Goal: Find specific page/section: Find specific page/section

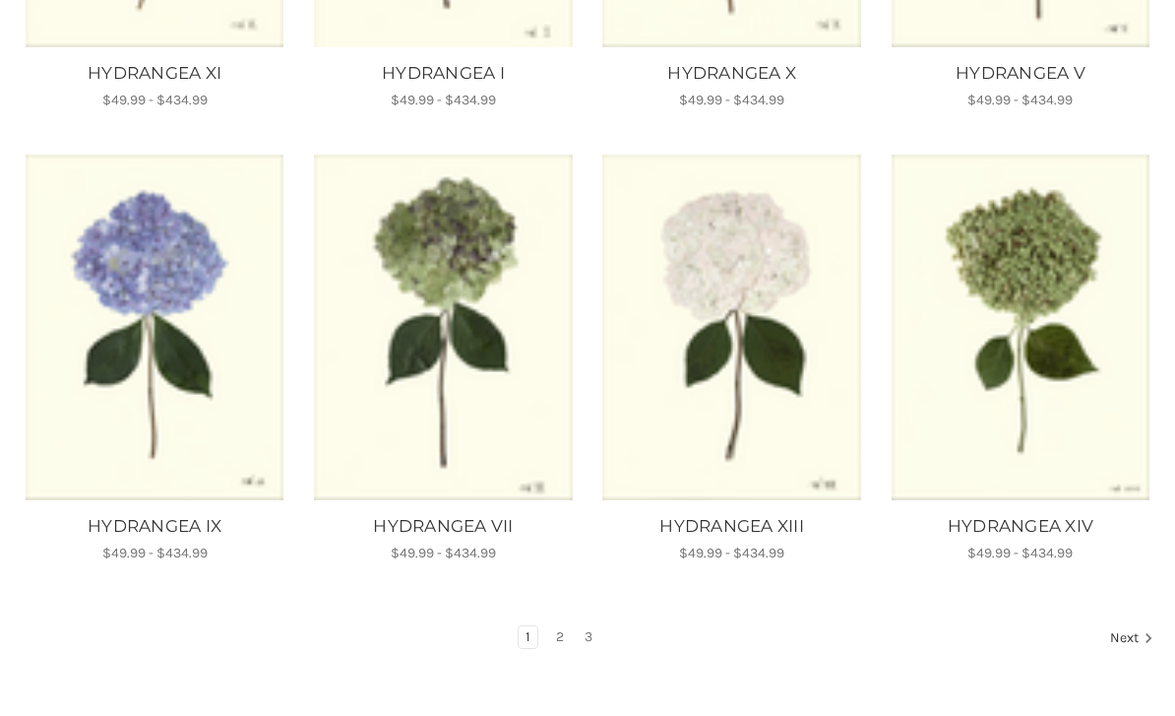
scroll to position [1134, 0]
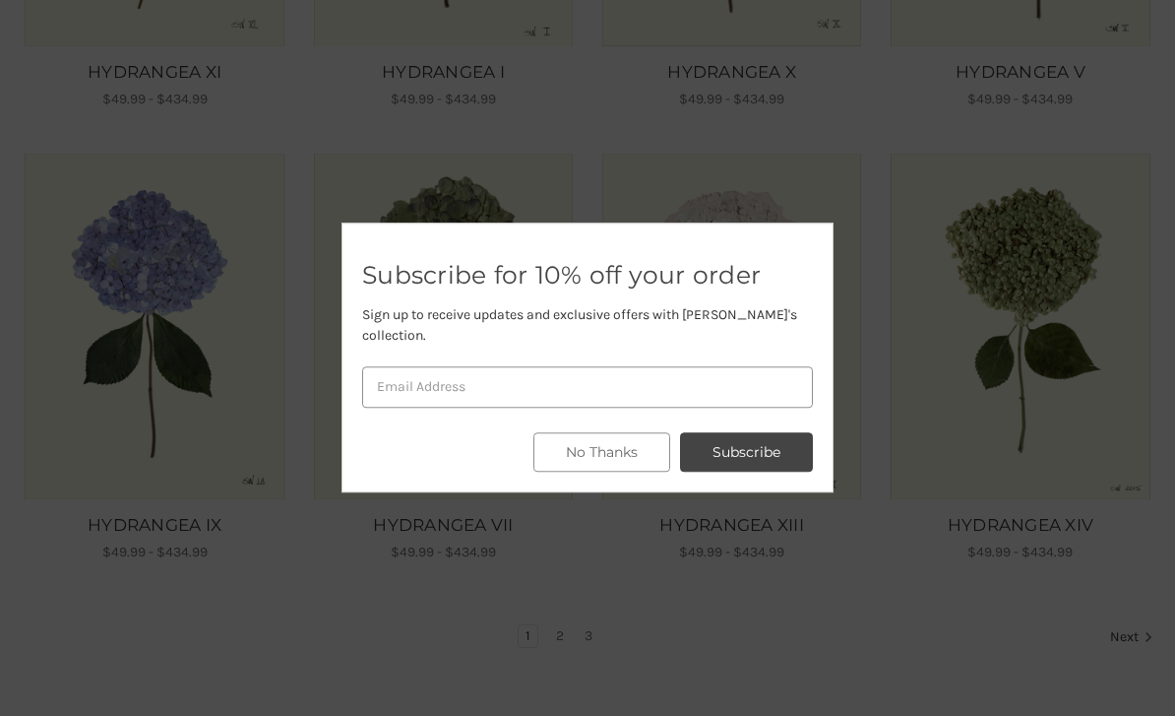
click at [583, 472] on button "No Thanks" at bounding box center [601, 452] width 137 height 39
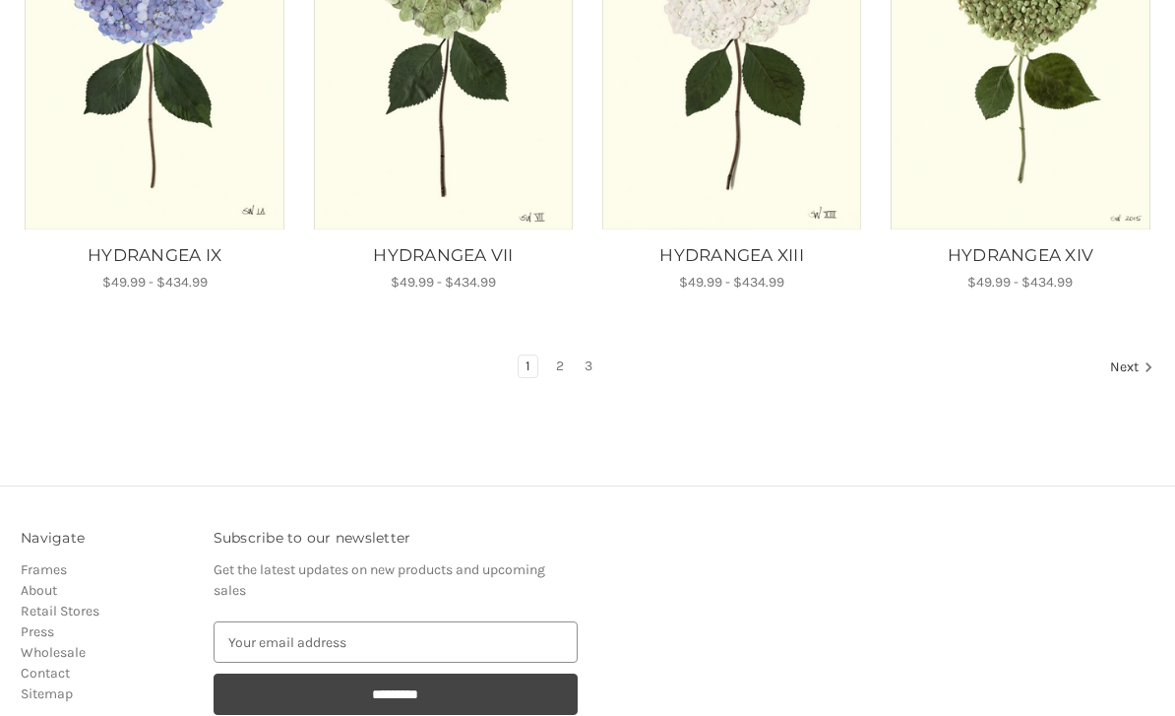
scroll to position [1349, 0]
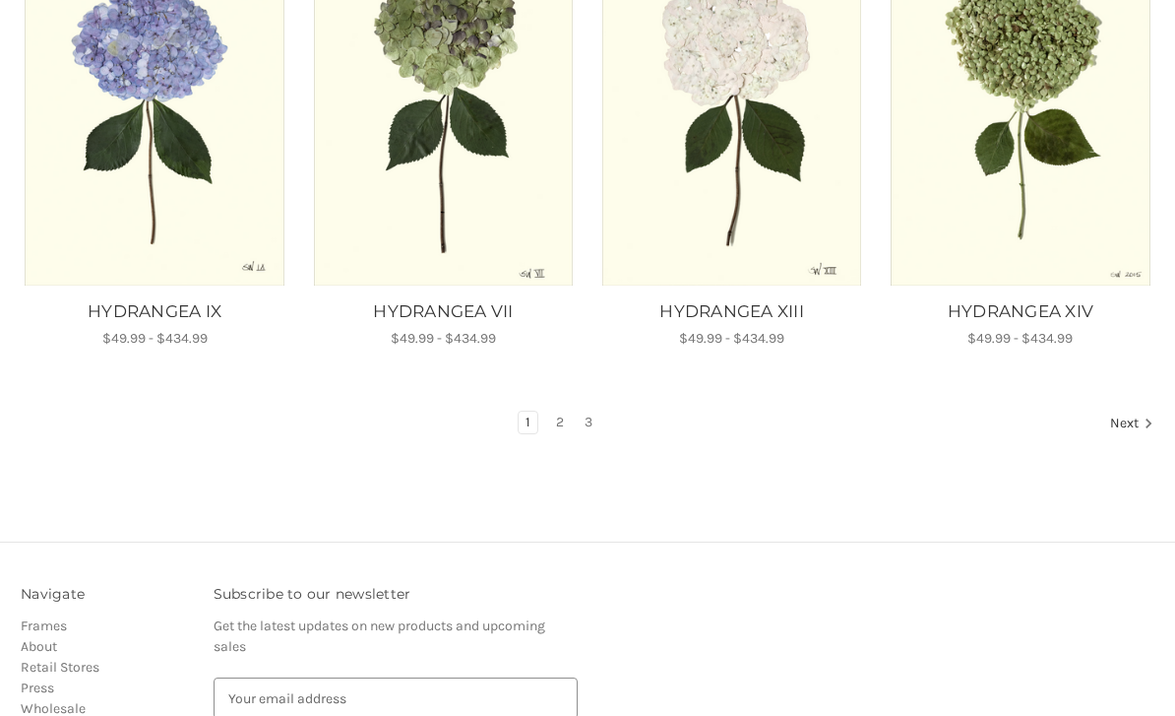
click at [549, 425] on link "2" at bounding box center [560, 422] width 22 height 22
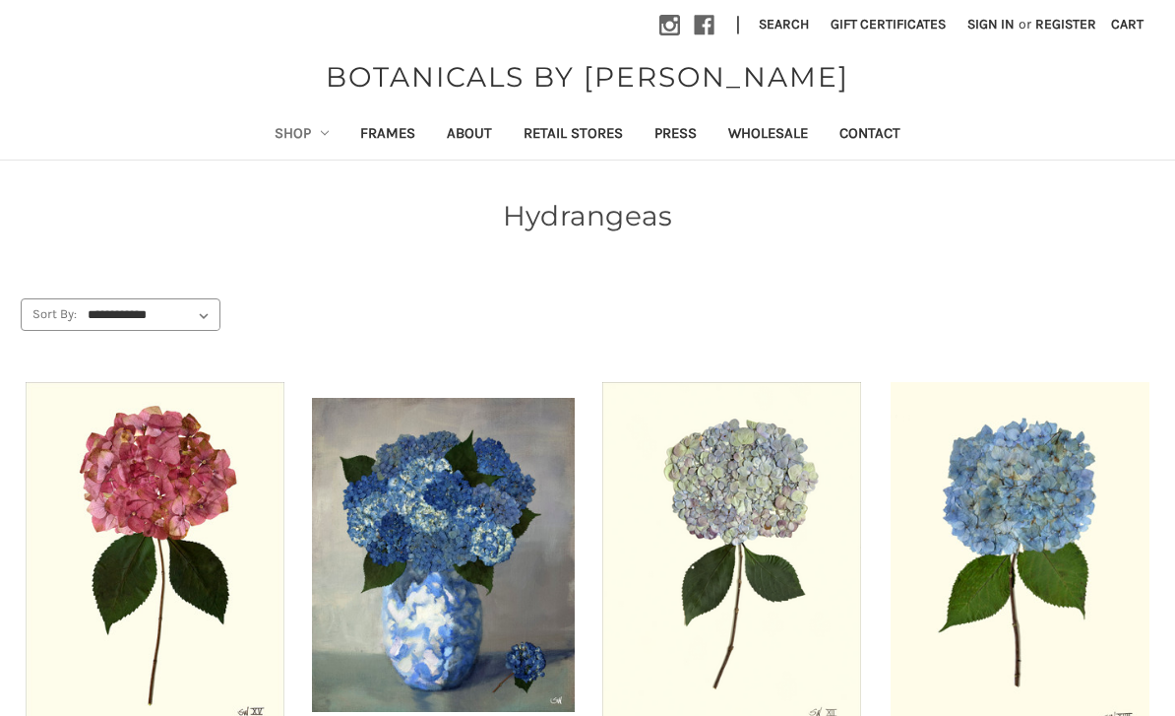
click at [551, 142] on link "Retail Stores" at bounding box center [573, 135] width 131 height 48
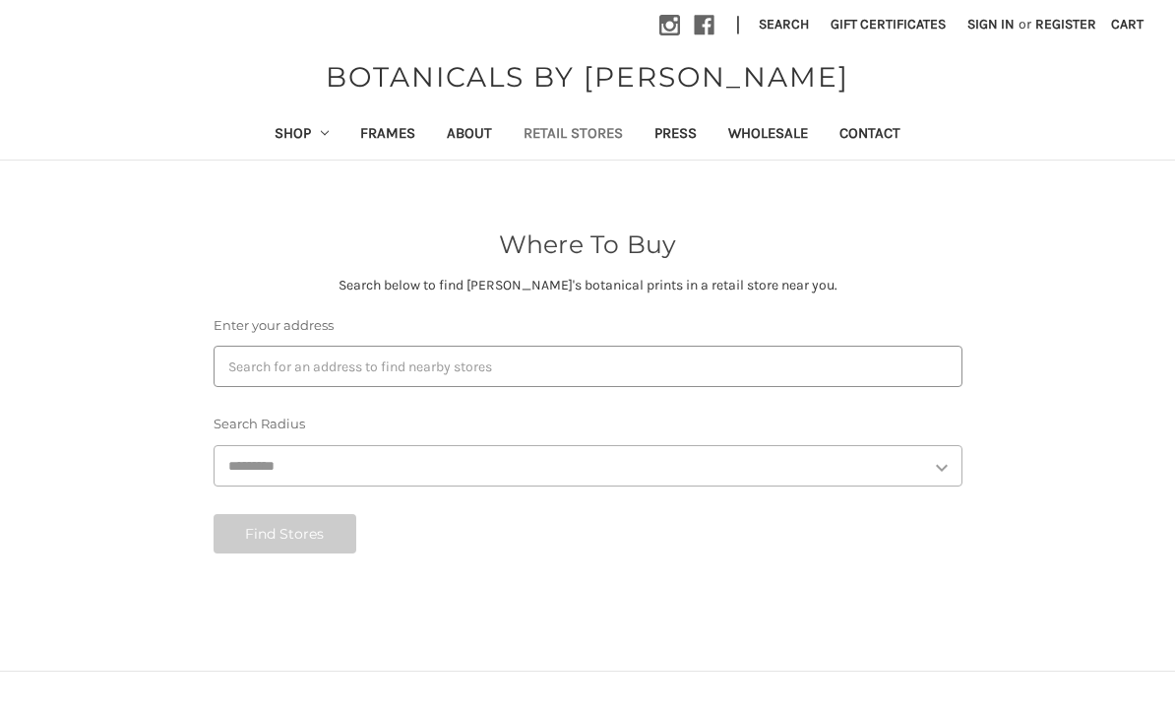
select select "***"
click at [285, 533] on button "Find Stores" at bounding box center [286, 533] width 144 height 39
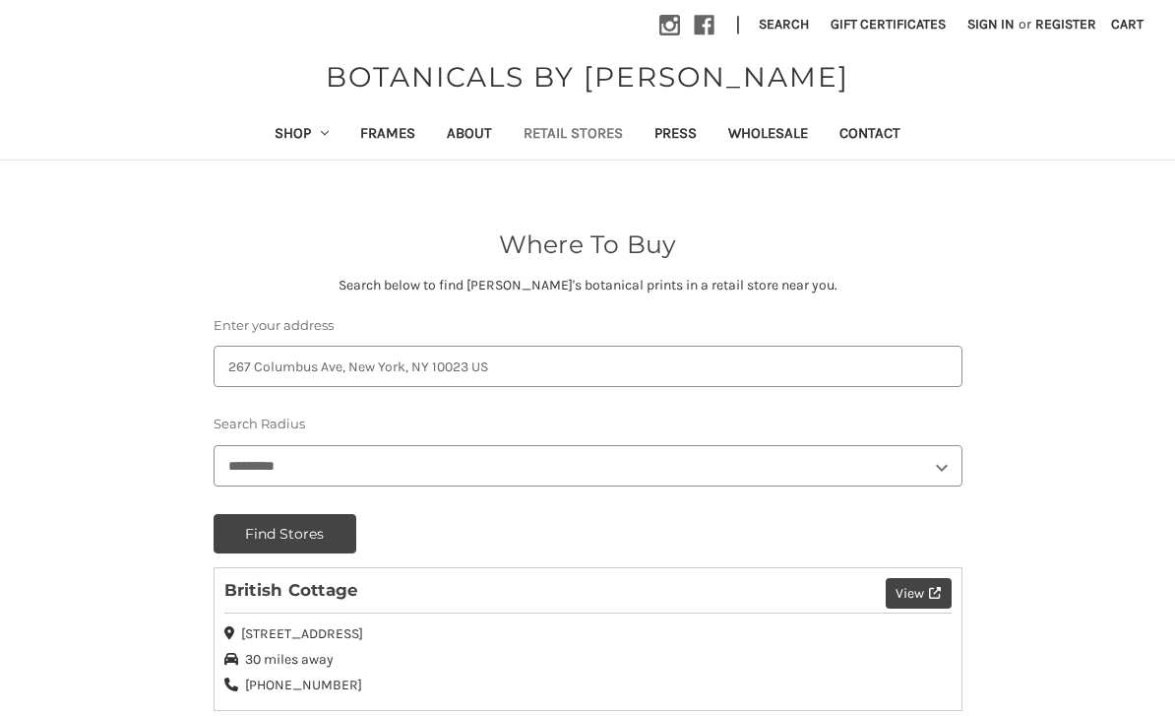
click at [308, 143] on link "Shop" at bounding box center [302, 135] width 87 height 48
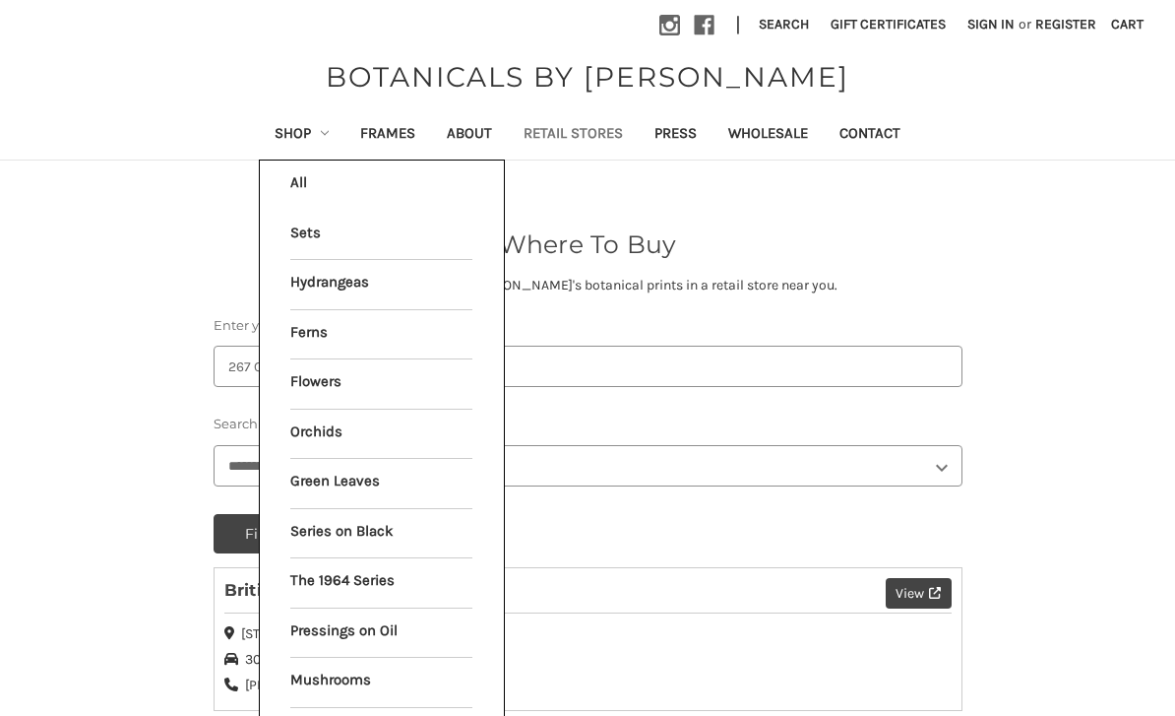
click at [353, 173] on li "All Shop" at bounding box center [382, 184] width 203 height 49
click at [378, 176] on li "All Shop" at bounding box center [382, 184] width 203 height 49
click at [344, 189] on li "All Shop" at bounding box center [382, 184] width 203 height 49
click at [294, 189] on li "All Shop" at bounding box center [382, 184] width 203 height 49
click at [386, 566] on link "The 1964 Series" at bounding box center [381, 582] width 182 height 49
